Goal: Task Accomplishment & Management: Use online tool/utility

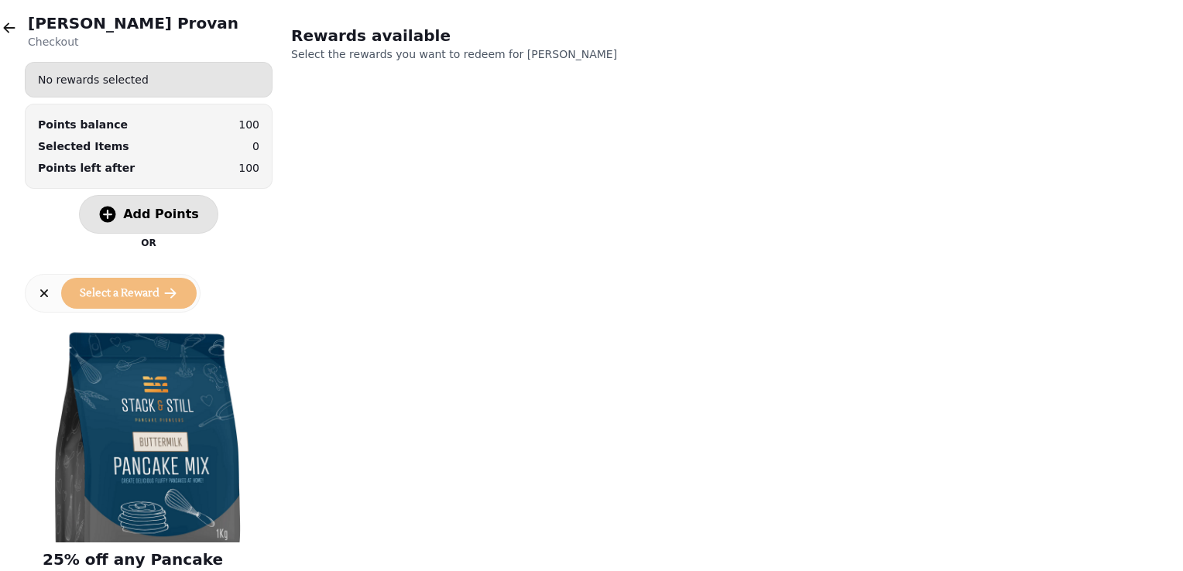
click at [116, 211] on icon "button" at bounding box center [108, 215] width 16 height 16
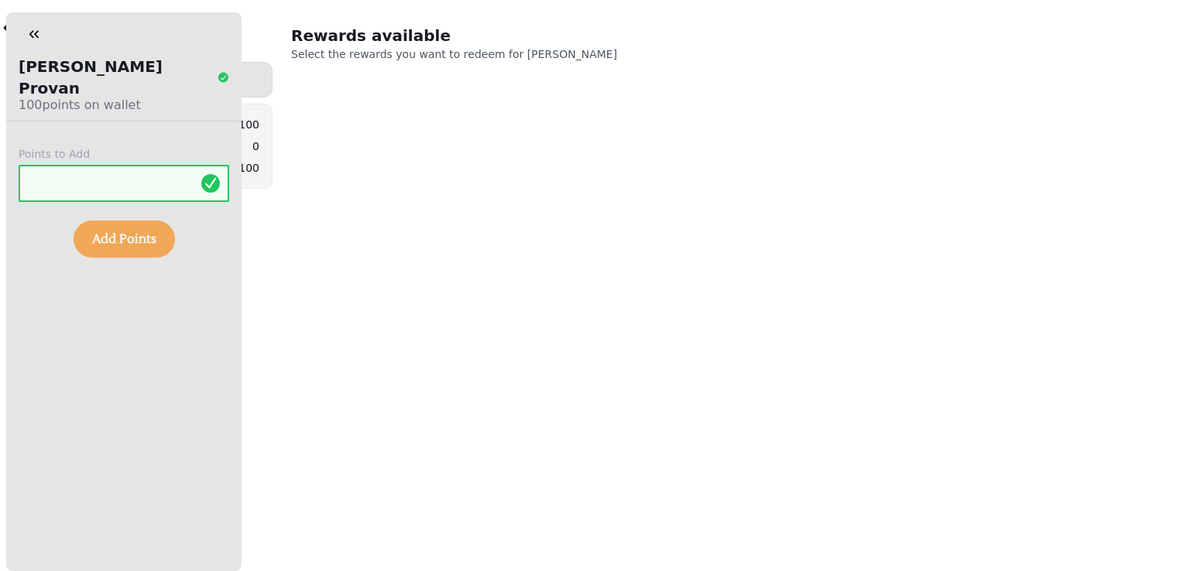
click at [115, 233] on span "Add Points" at bounding box center [124, 239] width 64 height 12
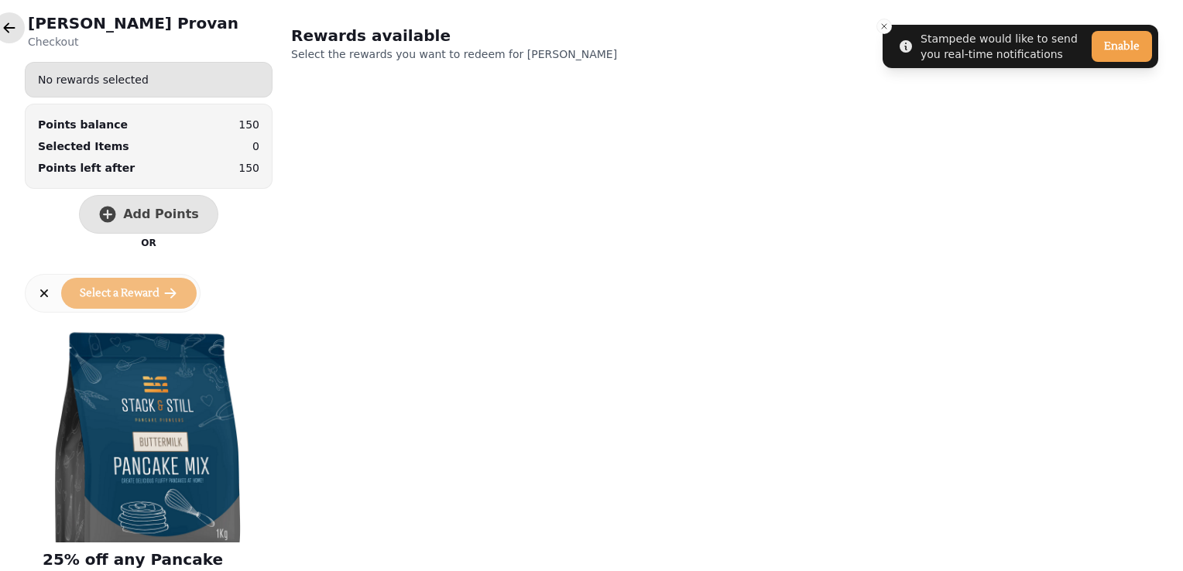
click at [10, 26] on icon "button" at bounding box center [9, 27] width 15 height 15
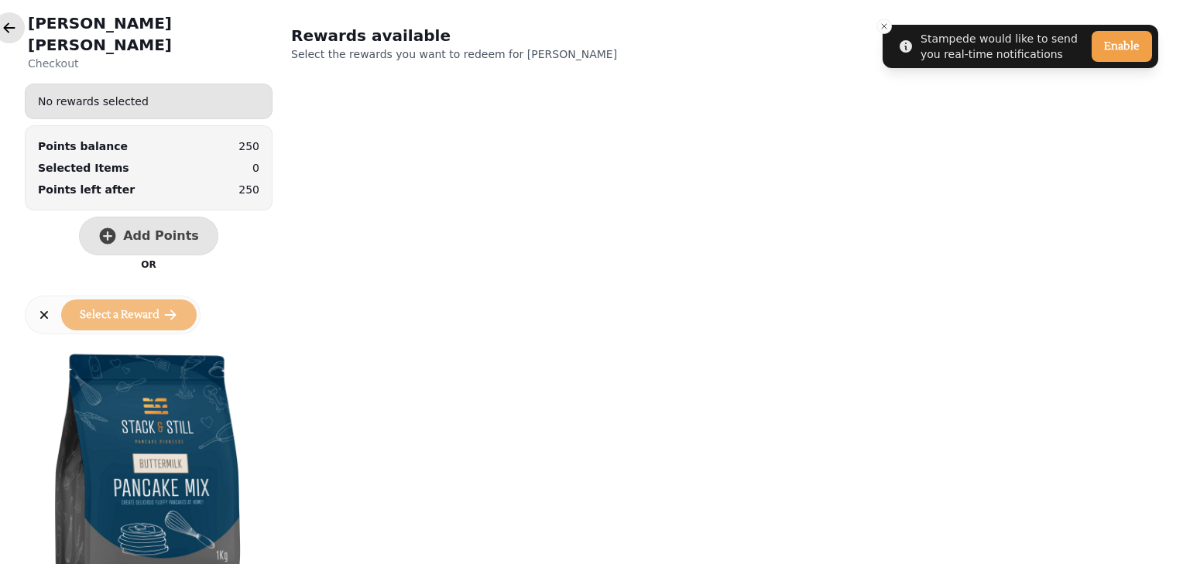
click at [7, 33] on icon "button" at bounding box center [9, 27] width 15 height 15
